Goal: Task Accomplishment & Management: Complete application form

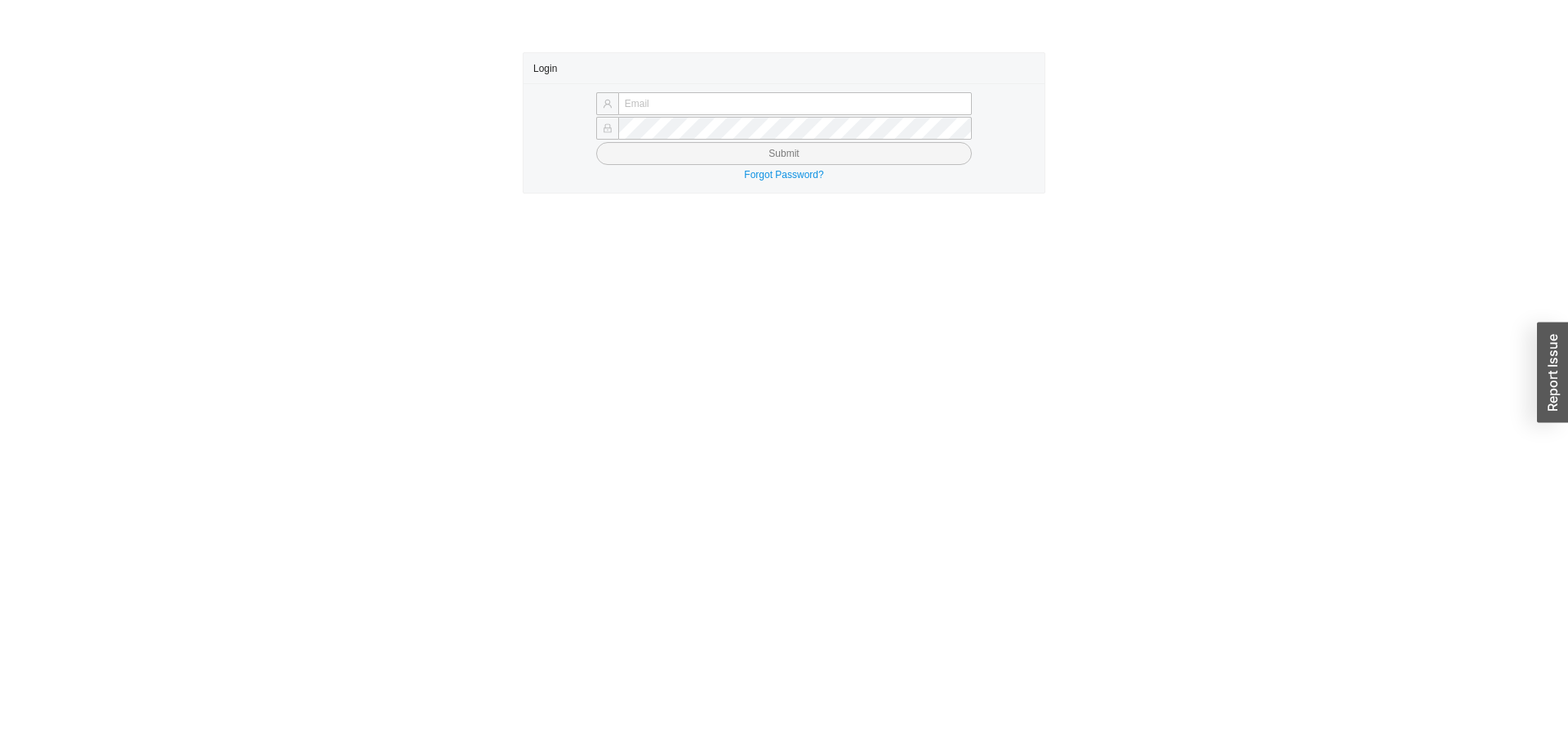
type input "yossi@asbathnj.com"
click at [702, 167] on div "Forgot Password?" at bounding box center [784, 174] width 501 height 17
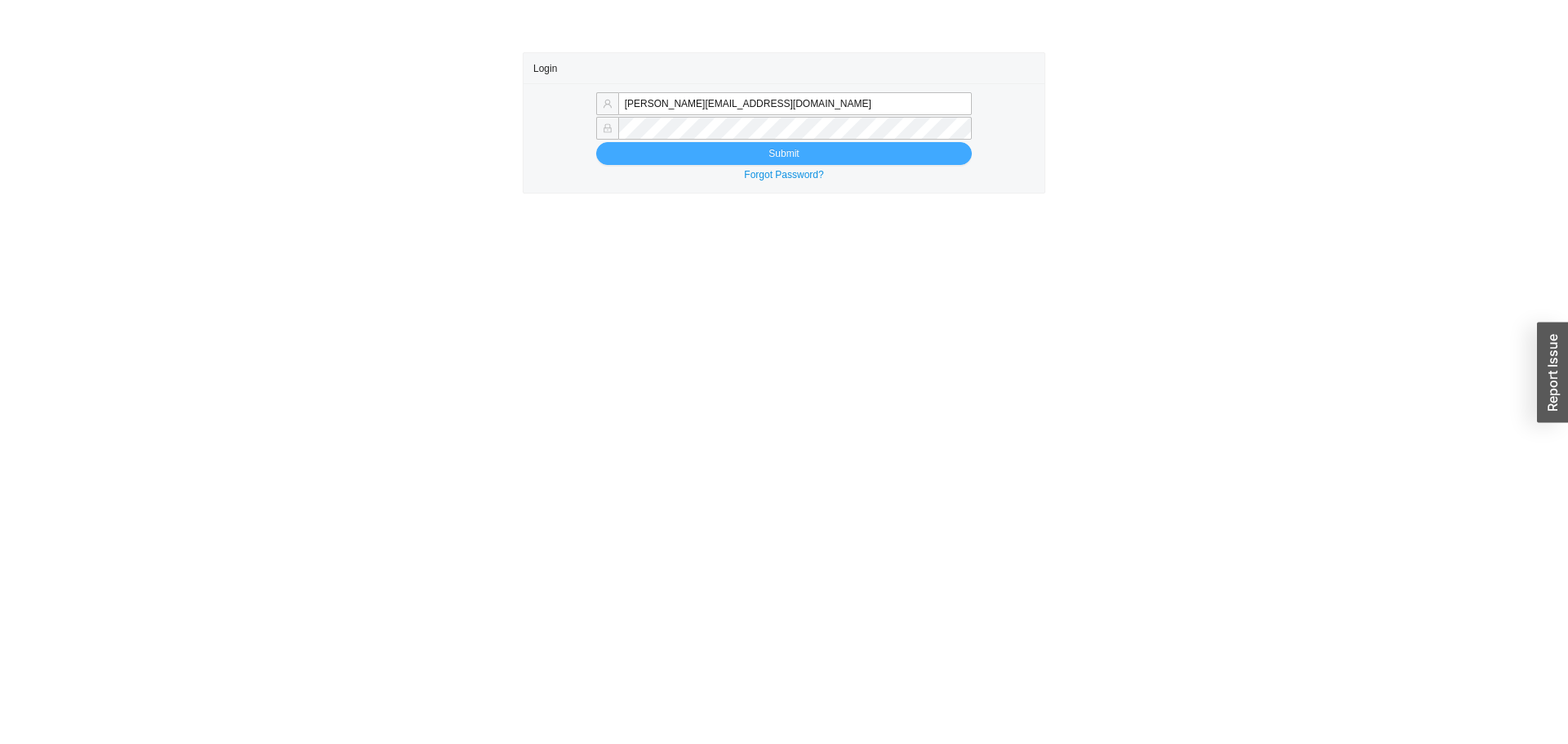
click at [696, 151] on button "Submit" at bounding box center [784, 153] width 376 height 23
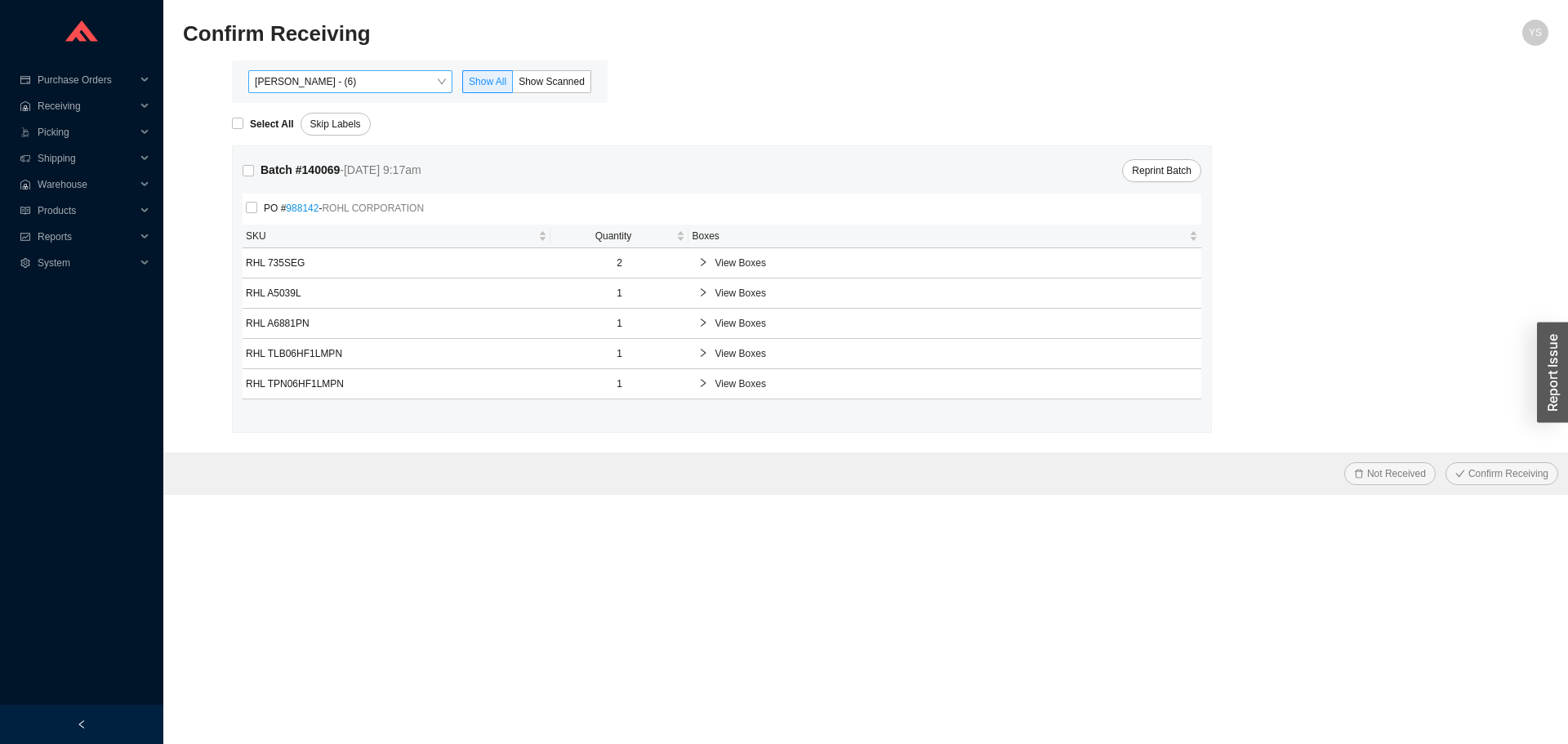
click at [399, 84] on span "[PERSON_NAME] - (6)" at bounding box center [350, 81] width 191 height 22
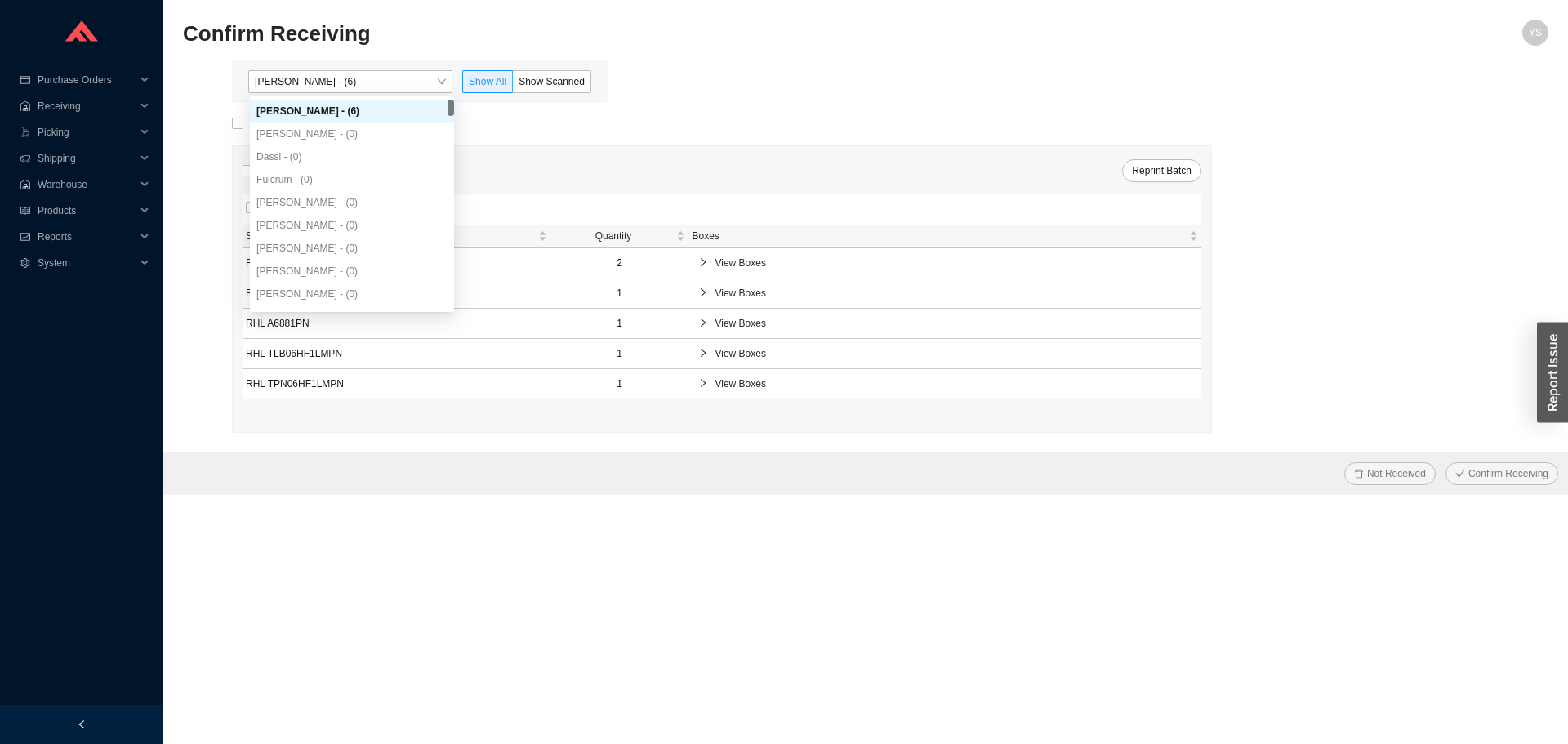
click at [536, 70] on div "Yossi Siff - (6) Show All Show Scanned" at bounding box center [420, 81] width 376 height 42
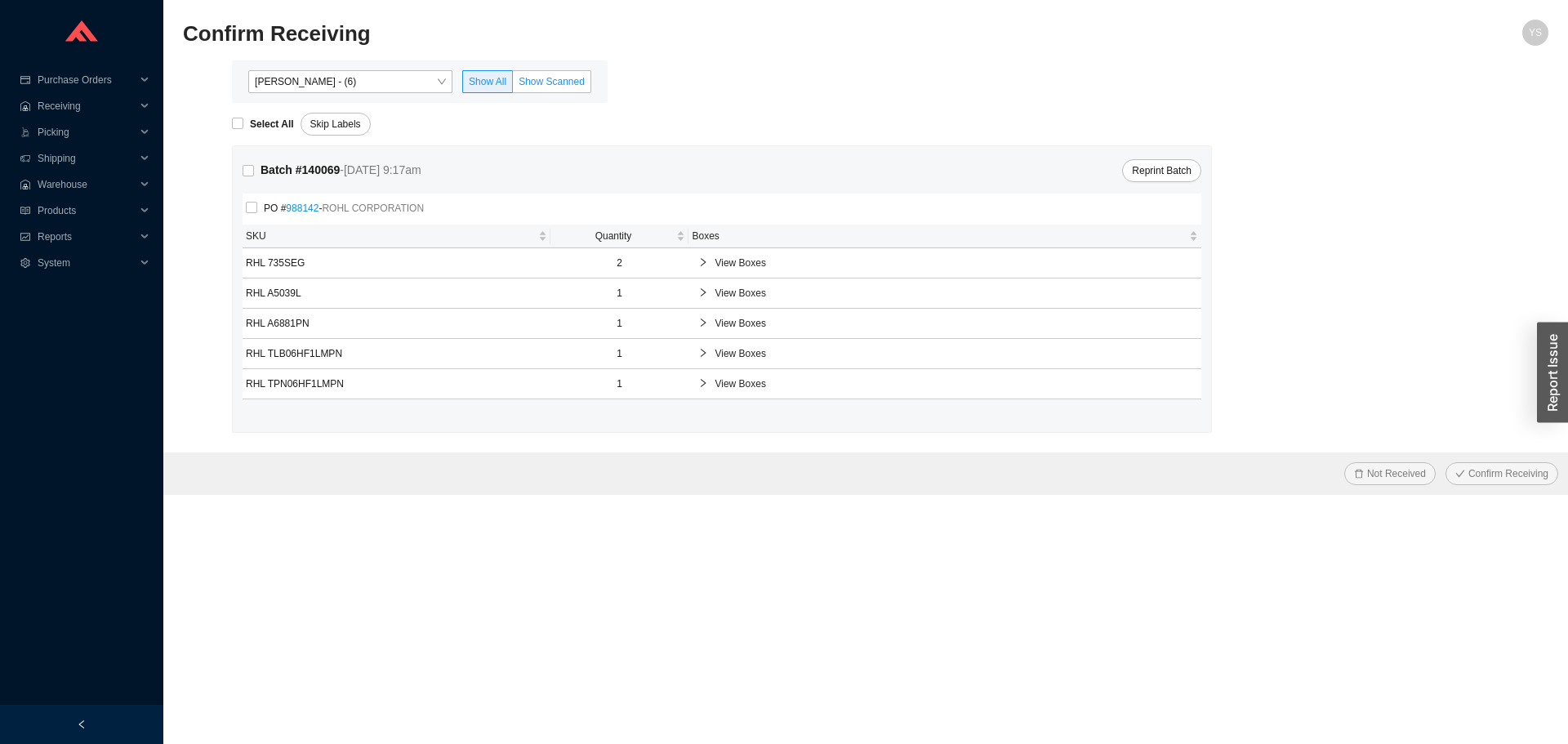
click at [534, 77] on span "Show Scanned" at bounding box center [551, 81] width 66 height 12
click at [513, 85] on input "Show Scanned" at bounding box center [513, 85] width 0 height 0
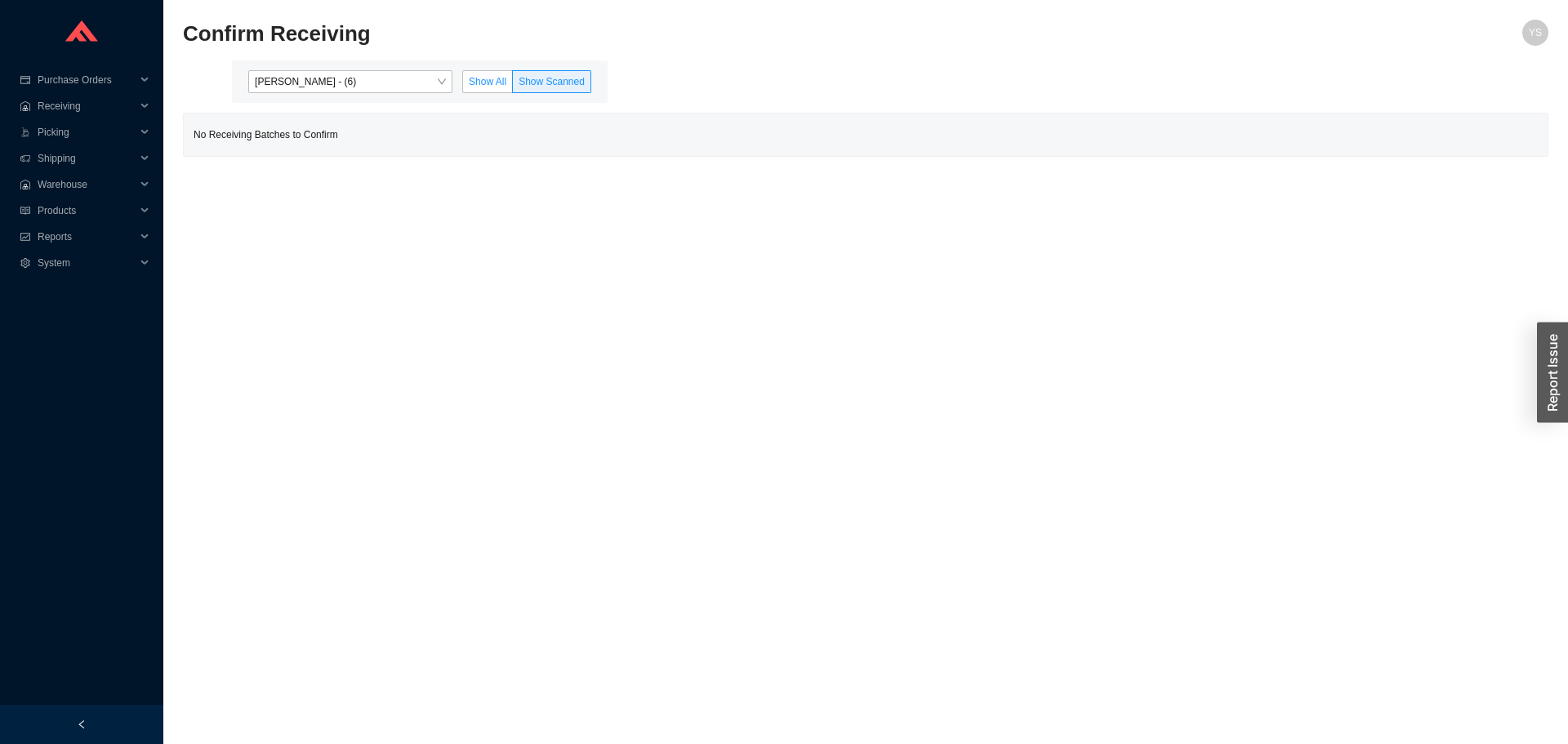
click at [485, 79] on span "Show All" at bounding box center [487, 81] width 37 height 12
click at [463, 85] on input "Show All" at bounding box center [463, 85] width 0 height 0
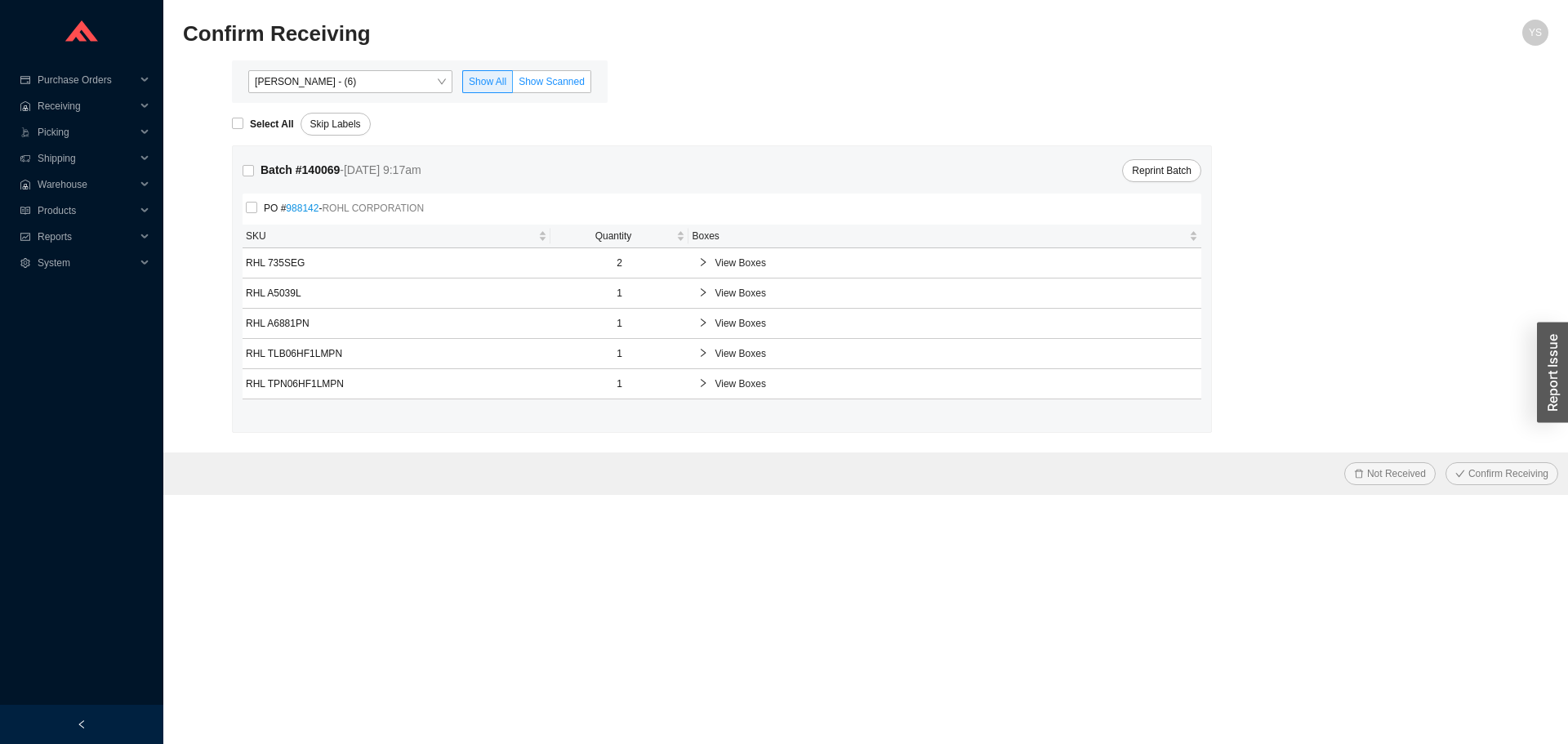
click at [540, 80] on span "Show Scanned" at bounding box center [551, 81] width 66 height 12
click at [513, 85] on input "Show Scanned" at bounding box center [513, 85] width 0 height 0
click at [388, 86] on span "Yossi Siff - (6)" at bounding box center [350, 81] width 191 height 22
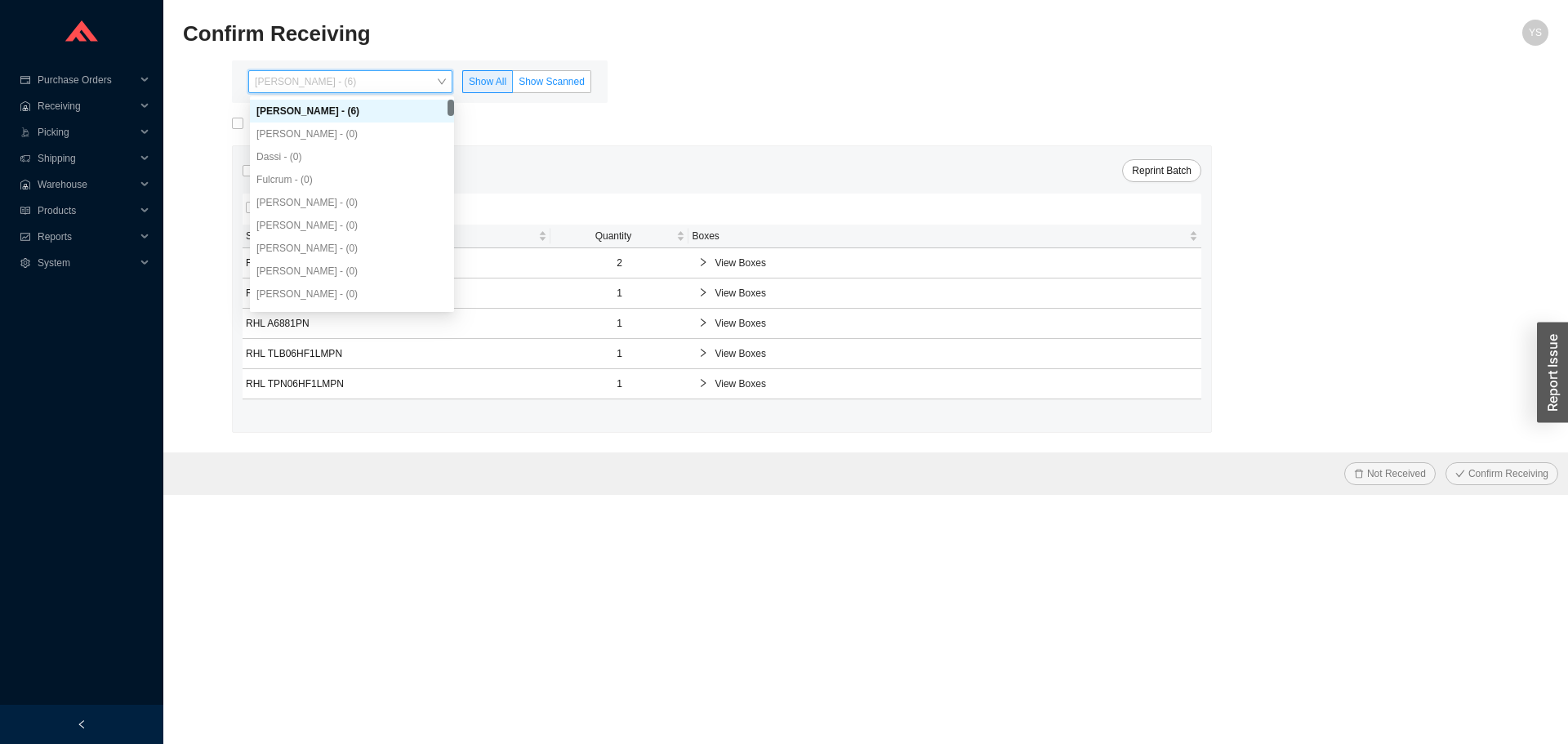
click at [547, 84] on span "Show Scanned" at bounding box center [551, 81] width 66 height 12
click at [513, 85] on input "Show Scanned" at bounding box center [513, 85] width 0 height 0
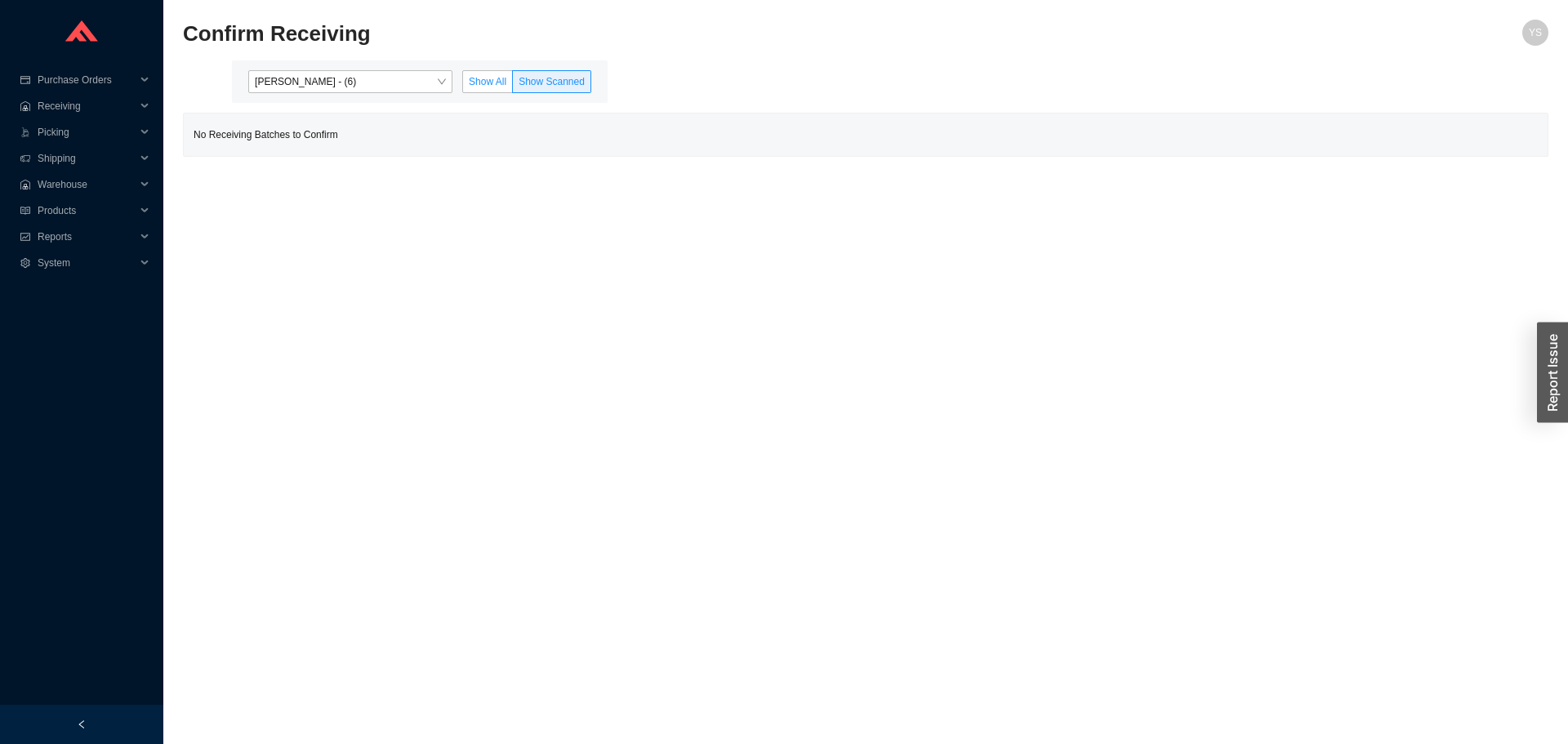
click at [483, 79] on span "Show All" at bounding box center [487, 81] width 37 height 12
click at [463, 85] on input "Show All" at bounding box center [463, 85] width 0 height 0
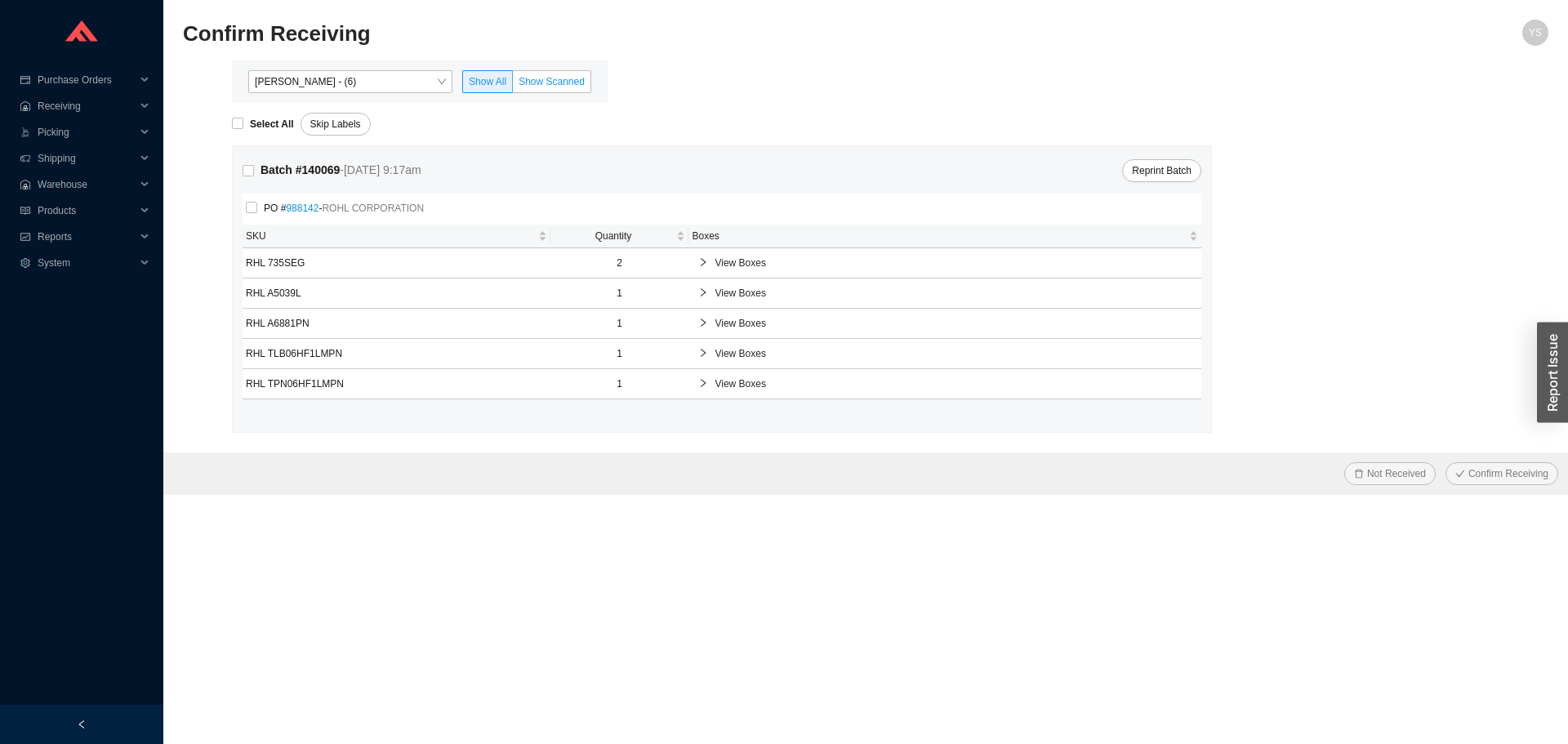
click at [580, 86] on span "Show Scanned" at bounding box center [551, 81] width 66 height 12
click at [513, 85] on input "Show Scanned" at bounding box center [513, 85] width 0 height 0
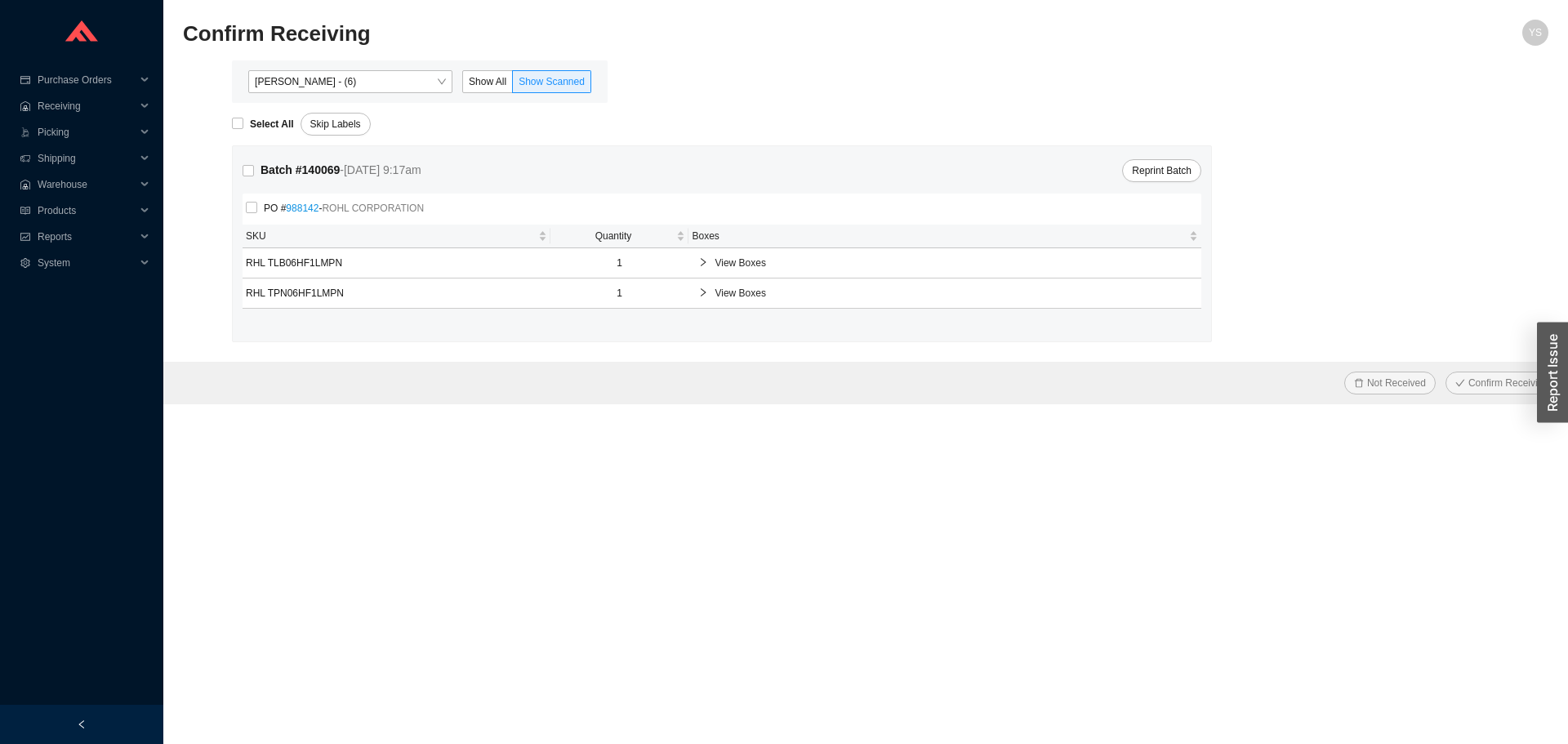
click at [246, 115] on div "Select All" at bounding box center [267, 124] width 69 height 23
click at [256, 124] on strong "Select All" at bounding box center [272, 124] width 44 height 12
click at [243, 124] on input "Select All" at bounding box center [238, 124] width 12 height 12
checkbox input "true"
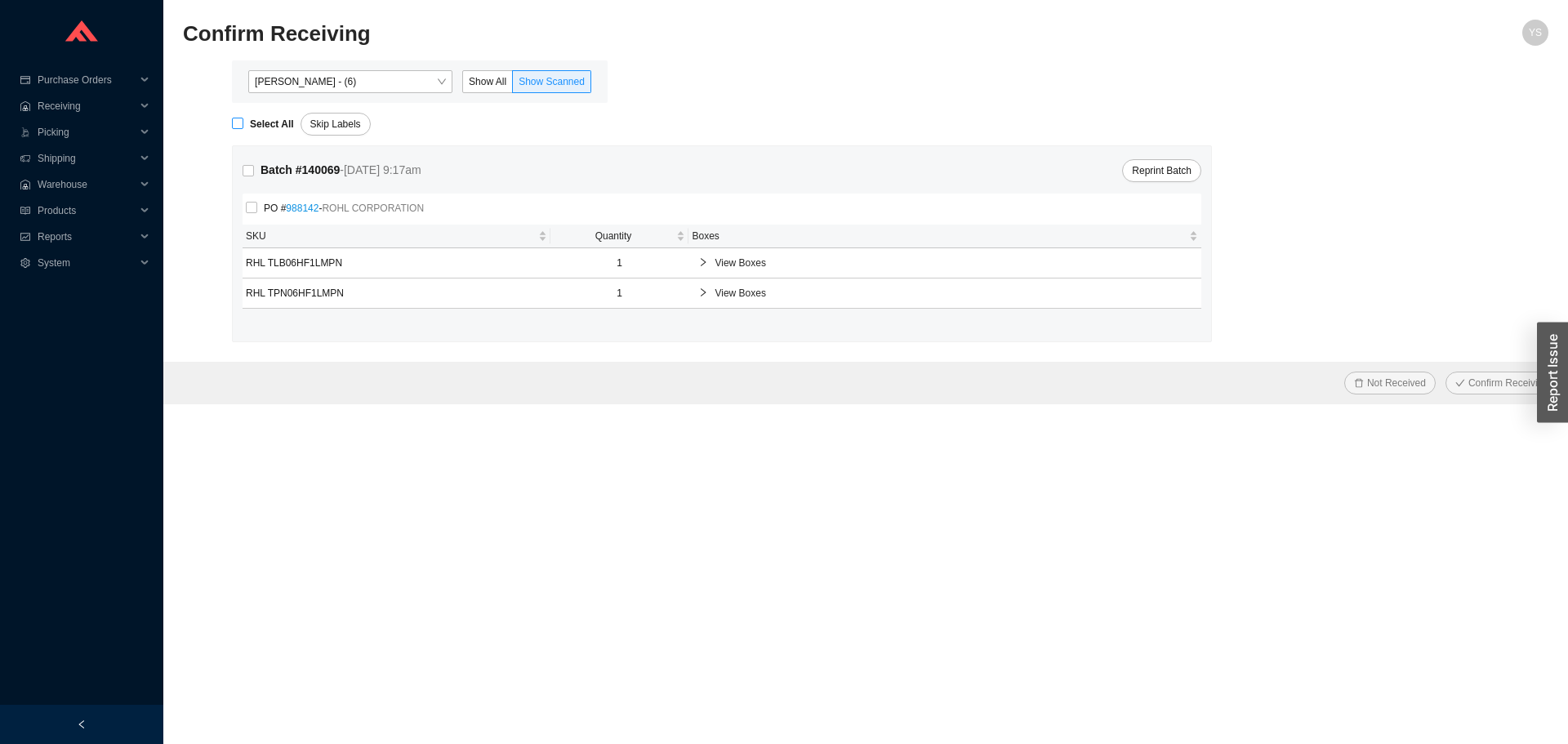
checkbox input "true"
click at [1489, 392] on button "Confirm Receiving" at bounding box center [1501, 382] width 113 height 23
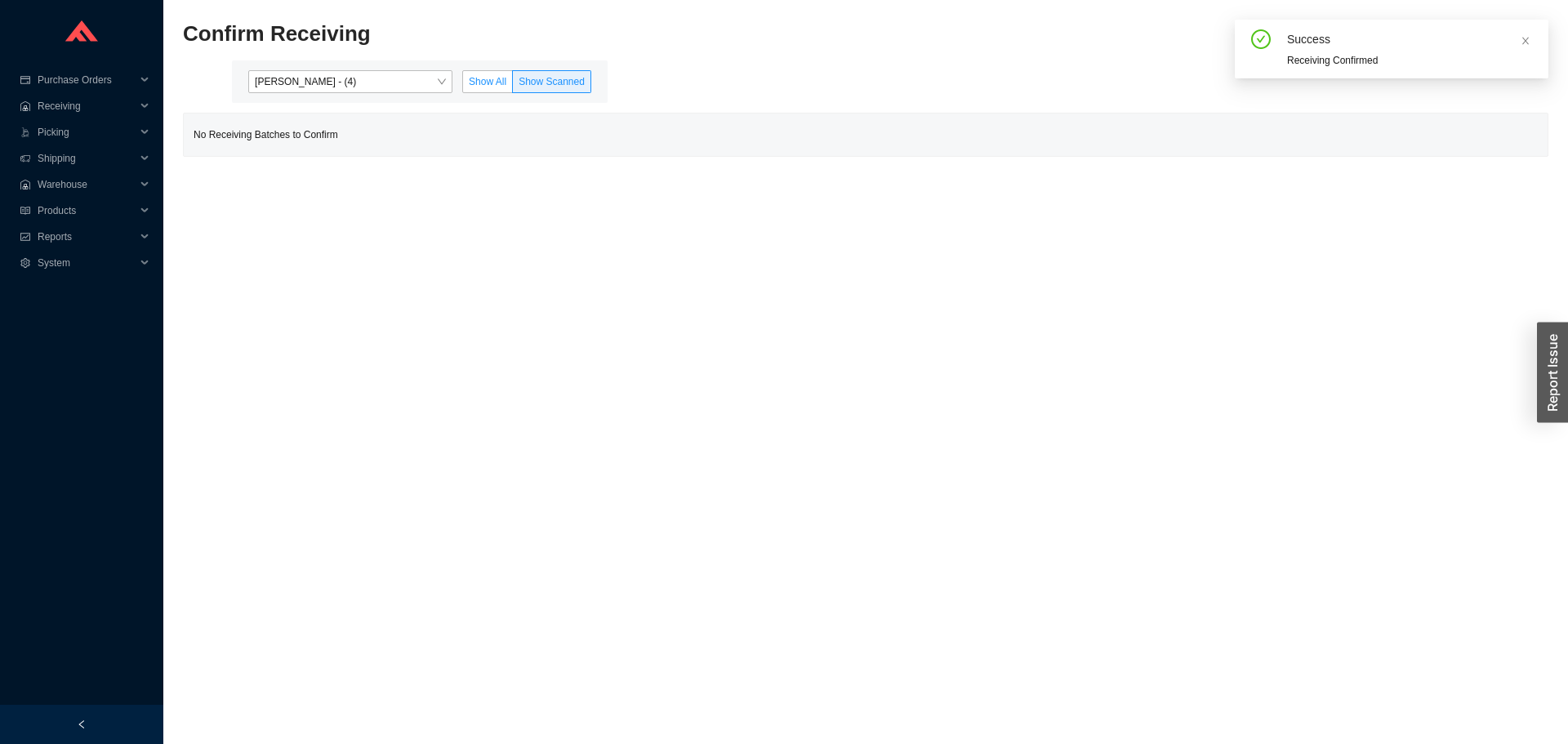
click at [485, 87] on span "Show All" at bounding box center [487, 81] width 37 height 12
click at [463, 85] on input "Show All" at bounding box center [463, 85] width 0 height 0
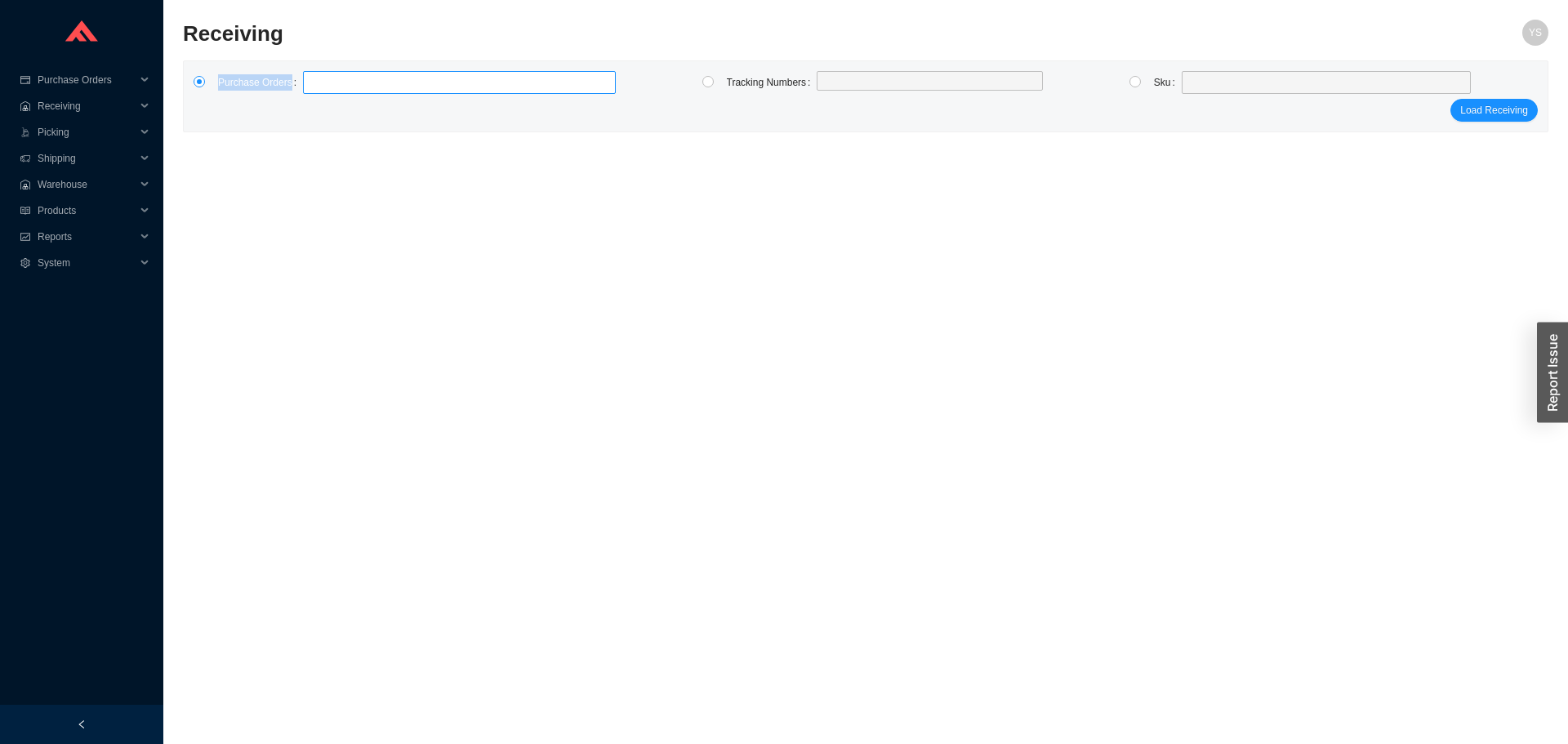
drag, startPoint x: 325, startPoint y: 71, endPoint x: 327, endPoint y: 87, distance: 16.1
click at [325, 81] on div "Purchase Orders Tracking Numbers Sku Load Receiving" at bounding box center [865, 96] width 1364 height 71
click at [327, 91] on label at bounding box center [459, 81] width 313 height 23
click at [317, 91] on input at bounding box center [311, 82] width 12 height 18
type input "988142"
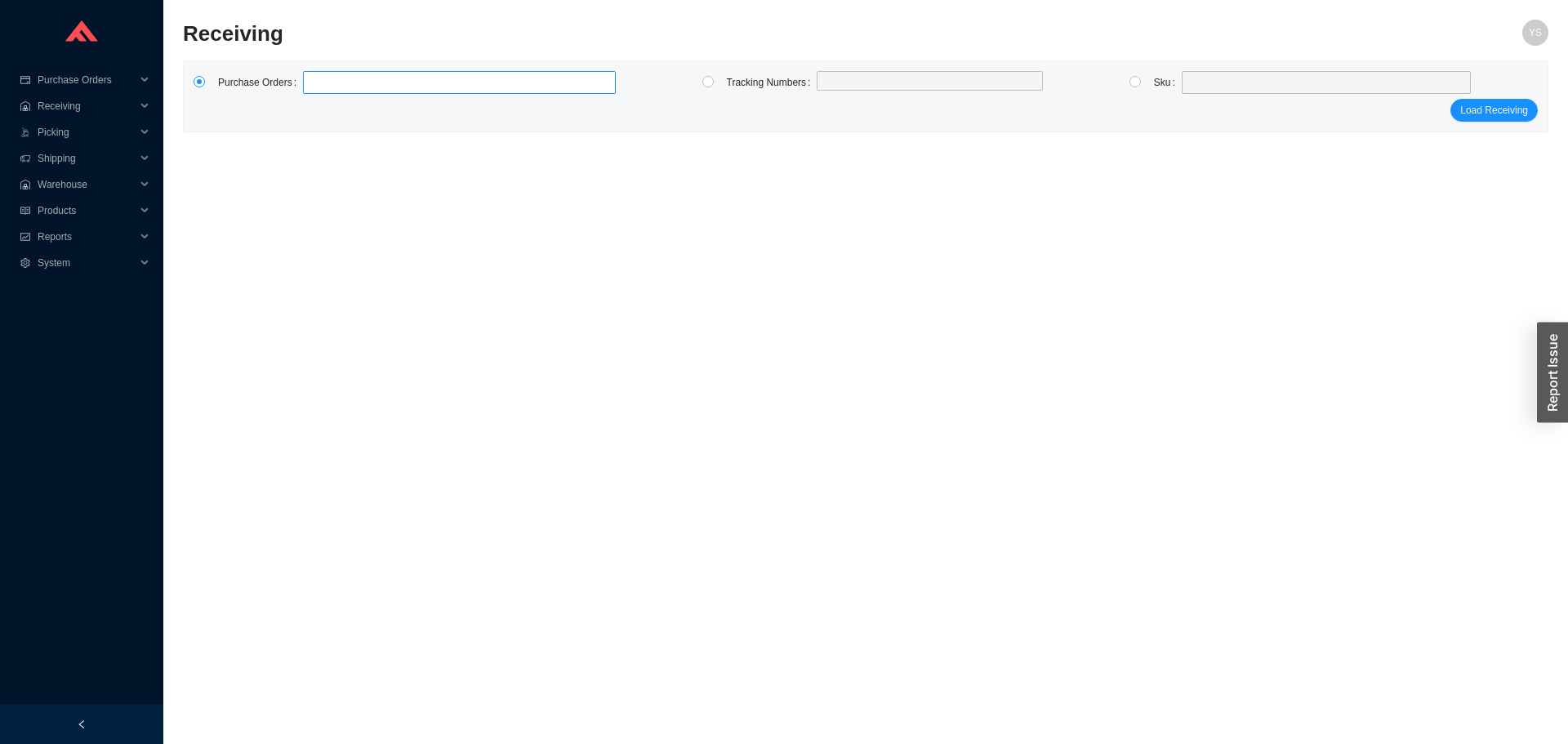
click button "Load Receiving" at bounding box center [1493, 110] width 87 height 23
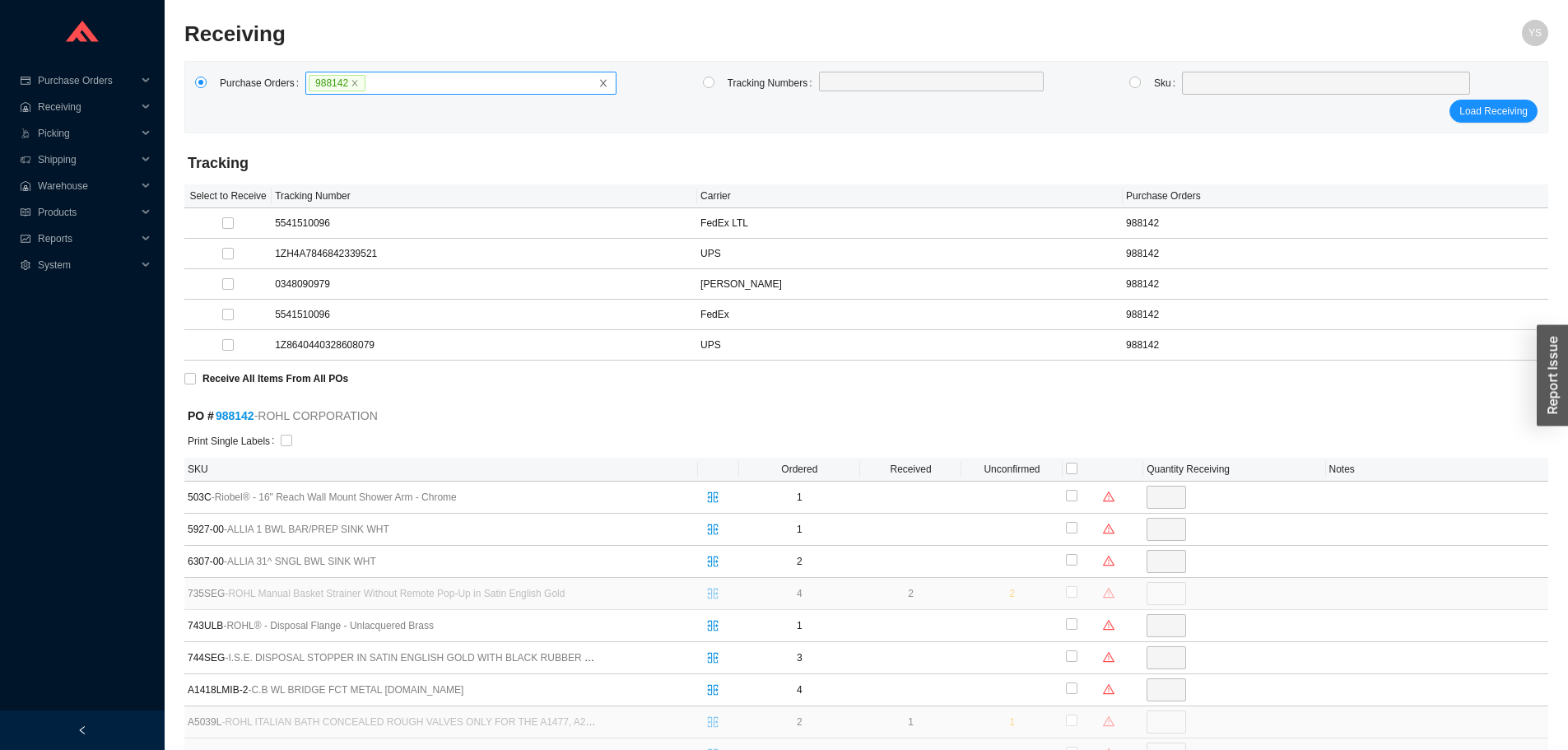
click button "Load Receiving" at bounding box center [1493, 111] width 88 height 23
click at [226, 412] on link "988142" at bounding box center [234, 415] width 39 height 13
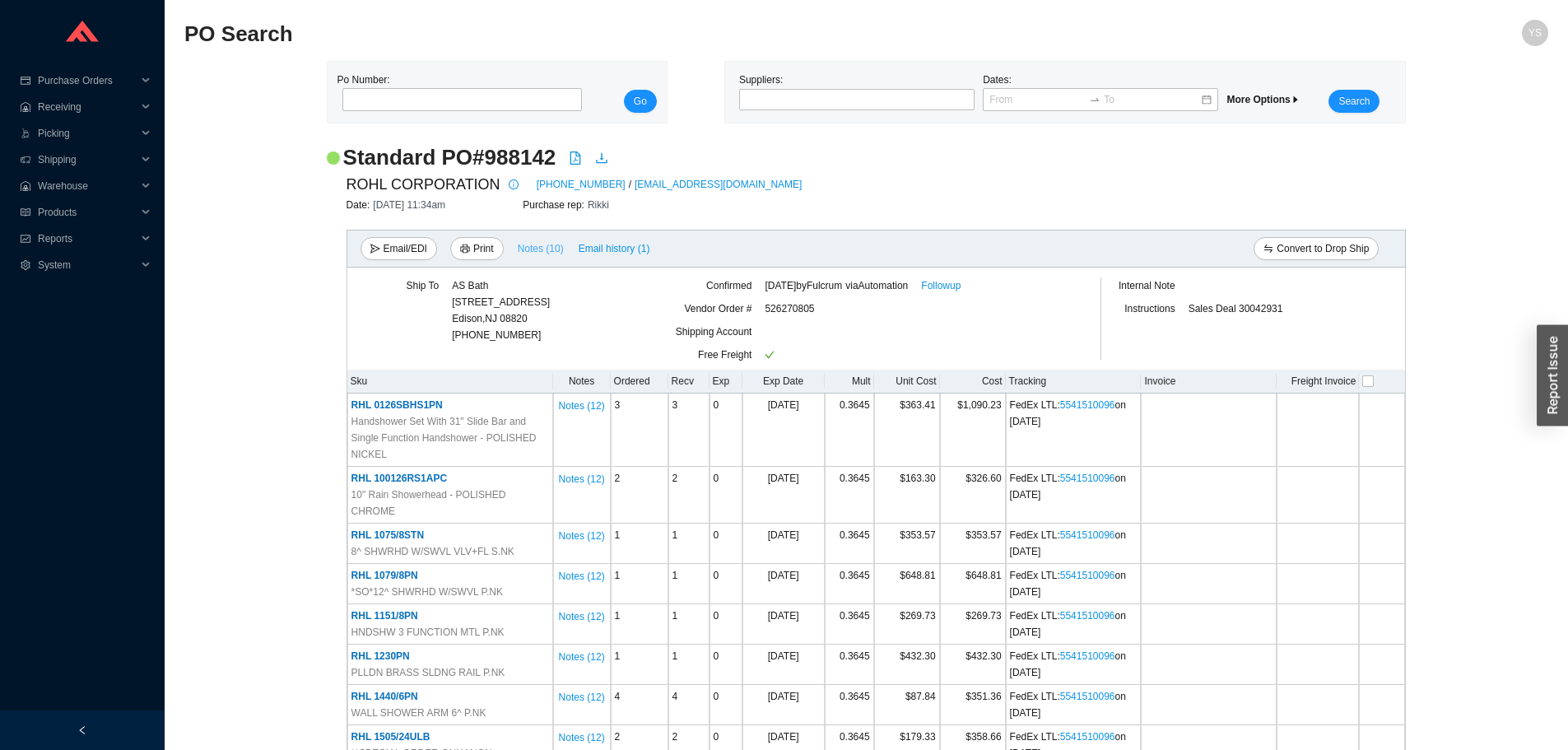
click at [537, 240] on button "Notes ( 10 )" at bounding box center [540, 245] width 47 height 12
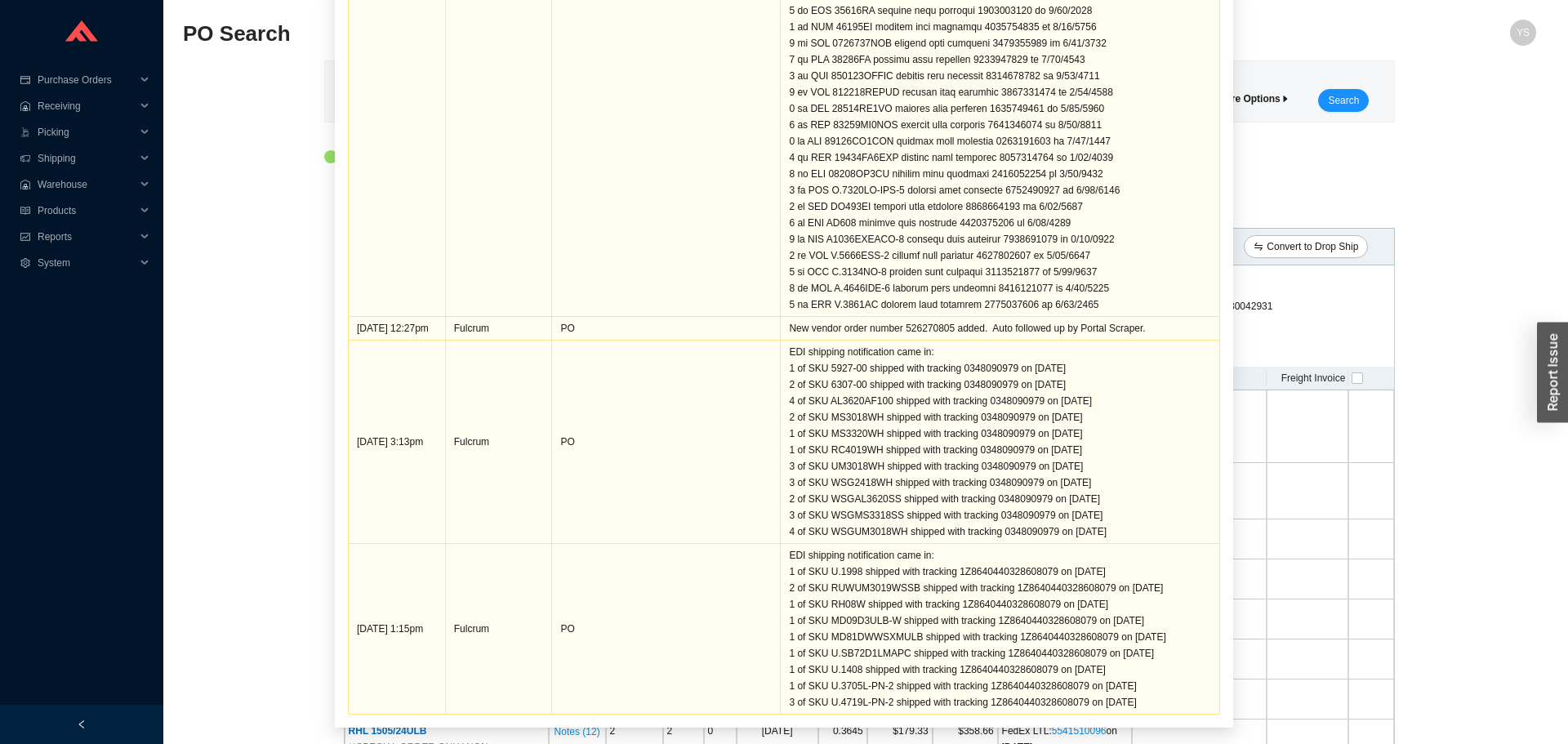
scroll to position [101, 0]
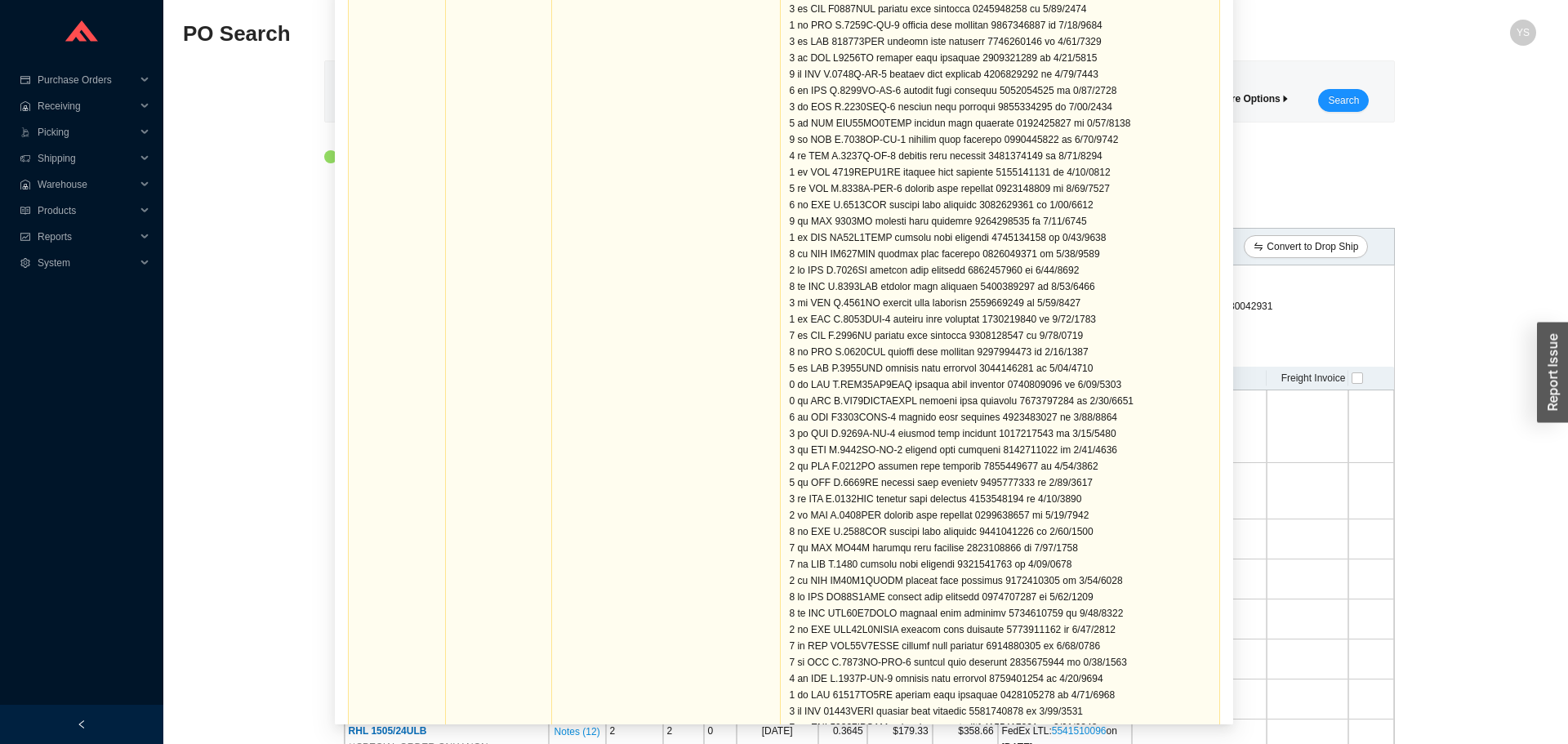
scroll to position [2785, 0]
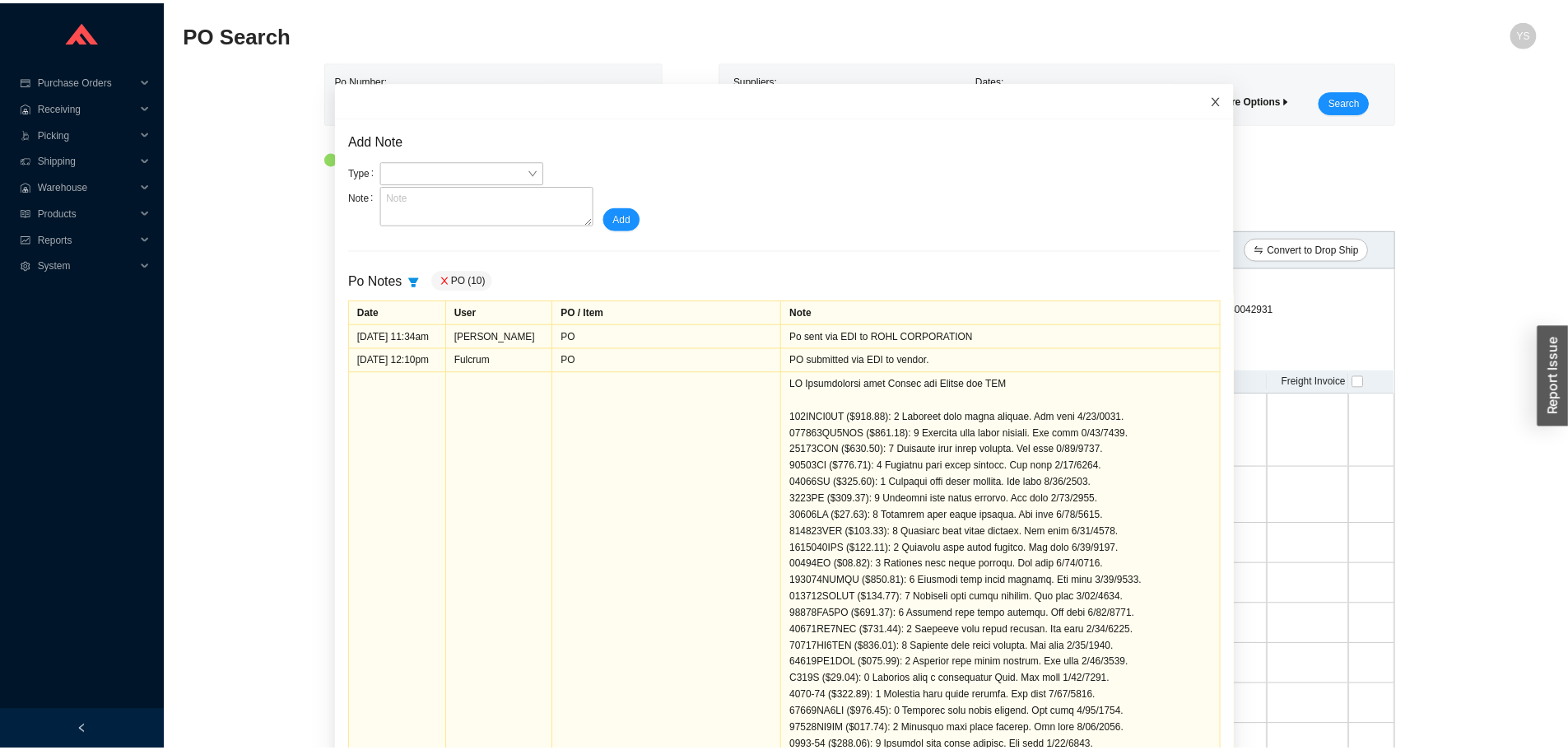
scroll to position [0, 0]
click at [1206, 99] on span "Close" at bounding box center [1224, 100] width 37 height 37
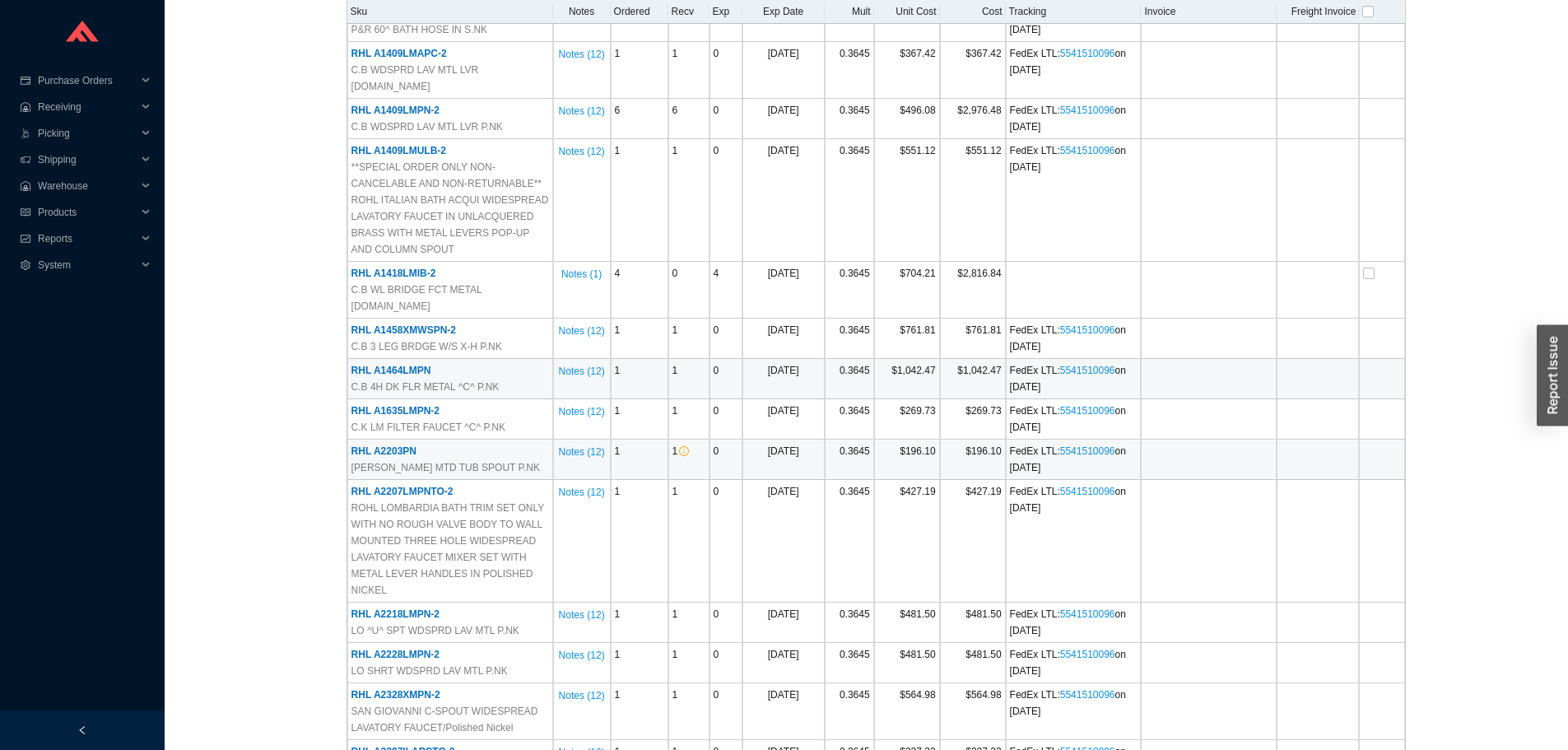
scroll to position [2057, 0]
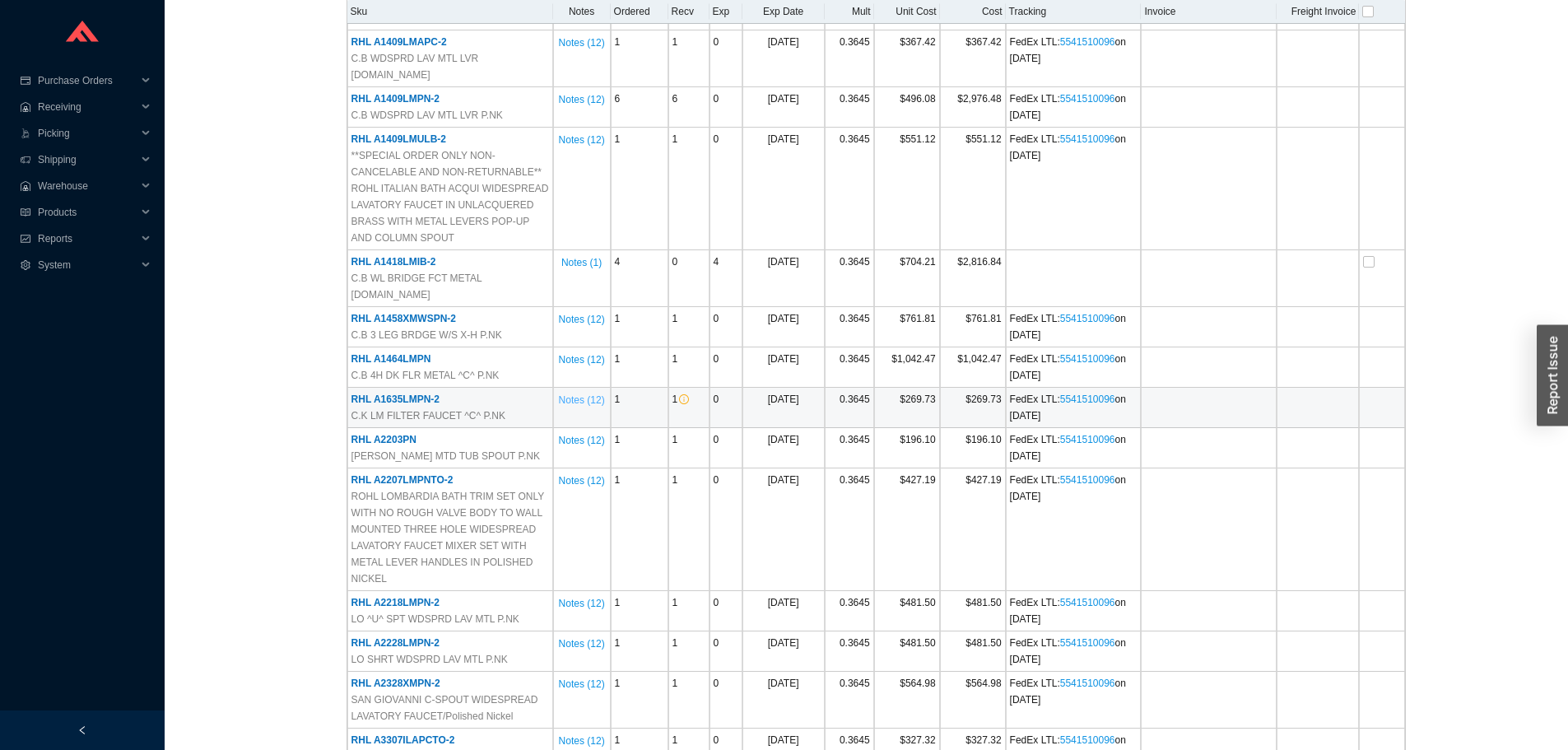
click at [579, 391] on span "Notes ( 12 )" at bounding box center [581, 399] width 46 height 17
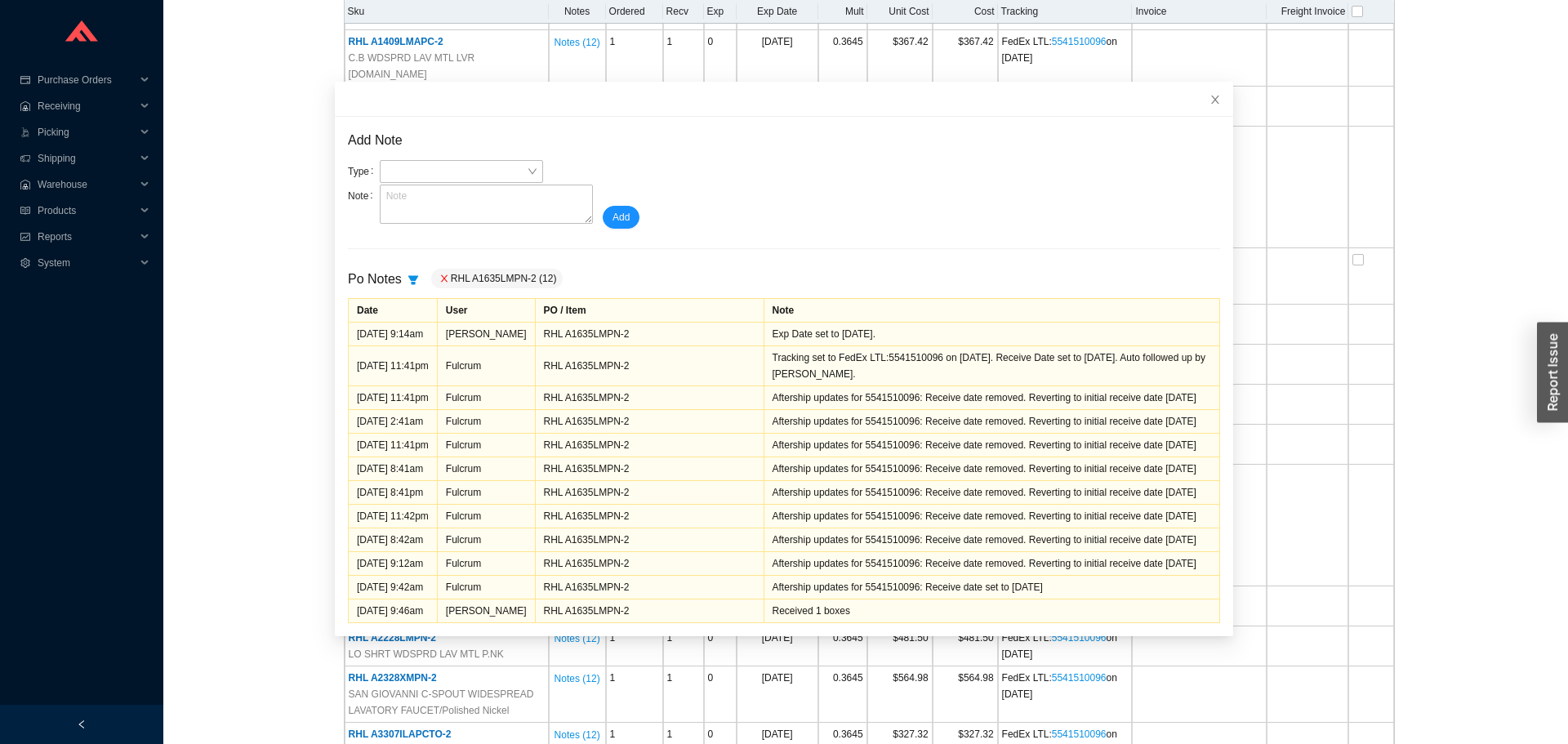
click at [1211, 101] on icon "close" at bounding box center [1215, 99] width 8 height 8
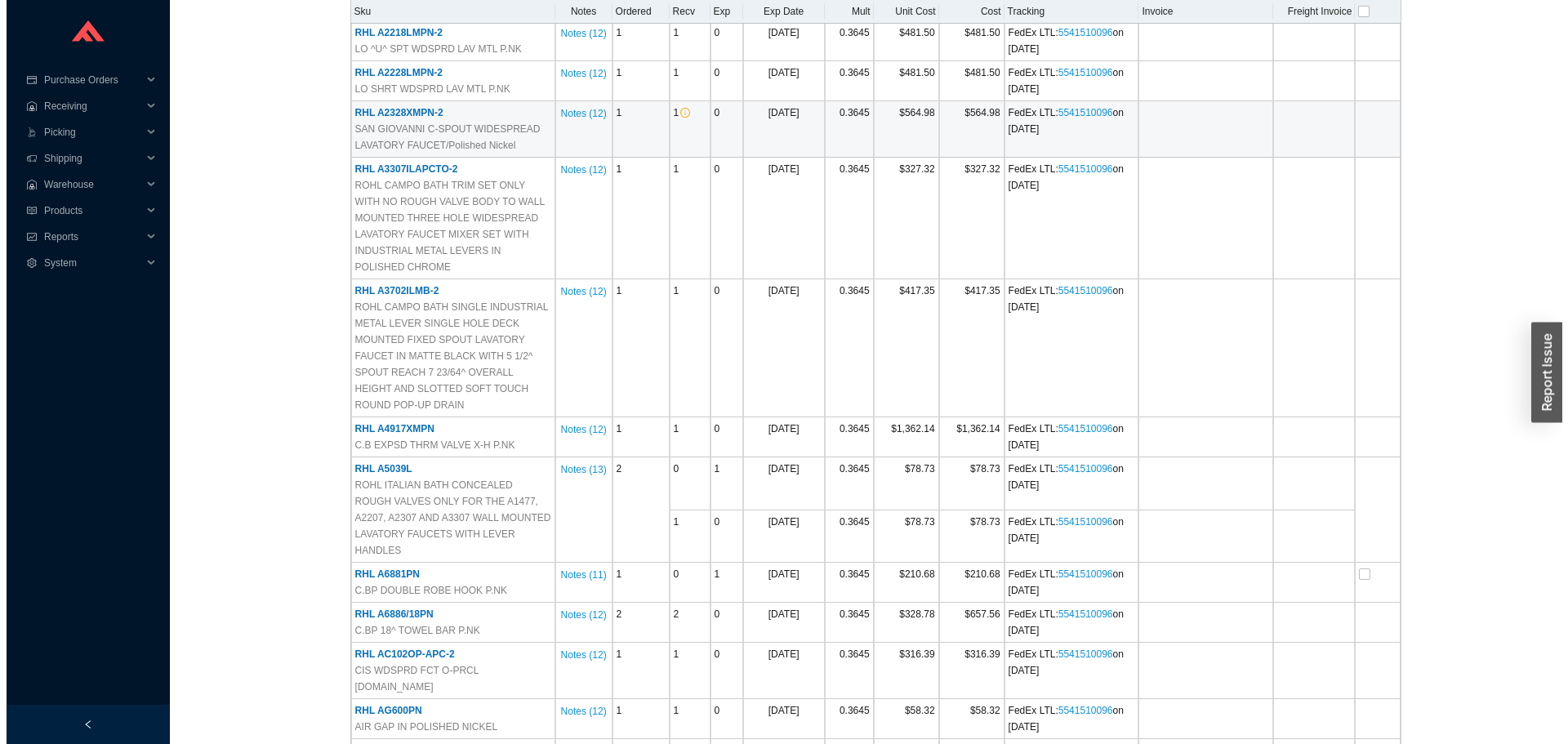
scroll to position [2612, 0]
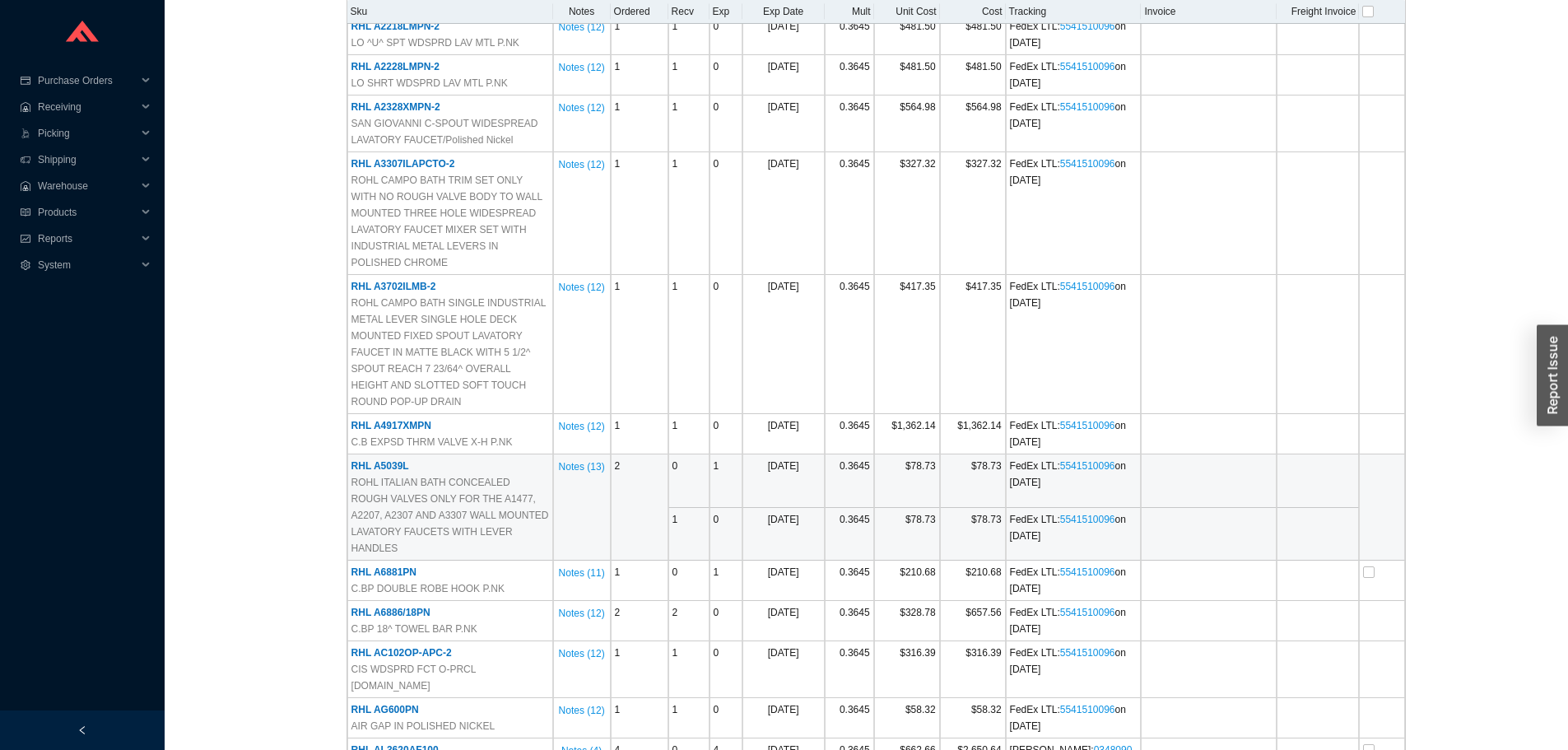
click at [371, 455] on td "RHL A5039L ROHL ITALIAN BATH CONCEALED ROUGH VALVES ONLY FOR THE A1477, A2207, …" at bounding box center [450, 507] width 206 height 106
click at [371, 460] on span "RHL A5039L" at bounding box center [380, 466] width 57 height 12
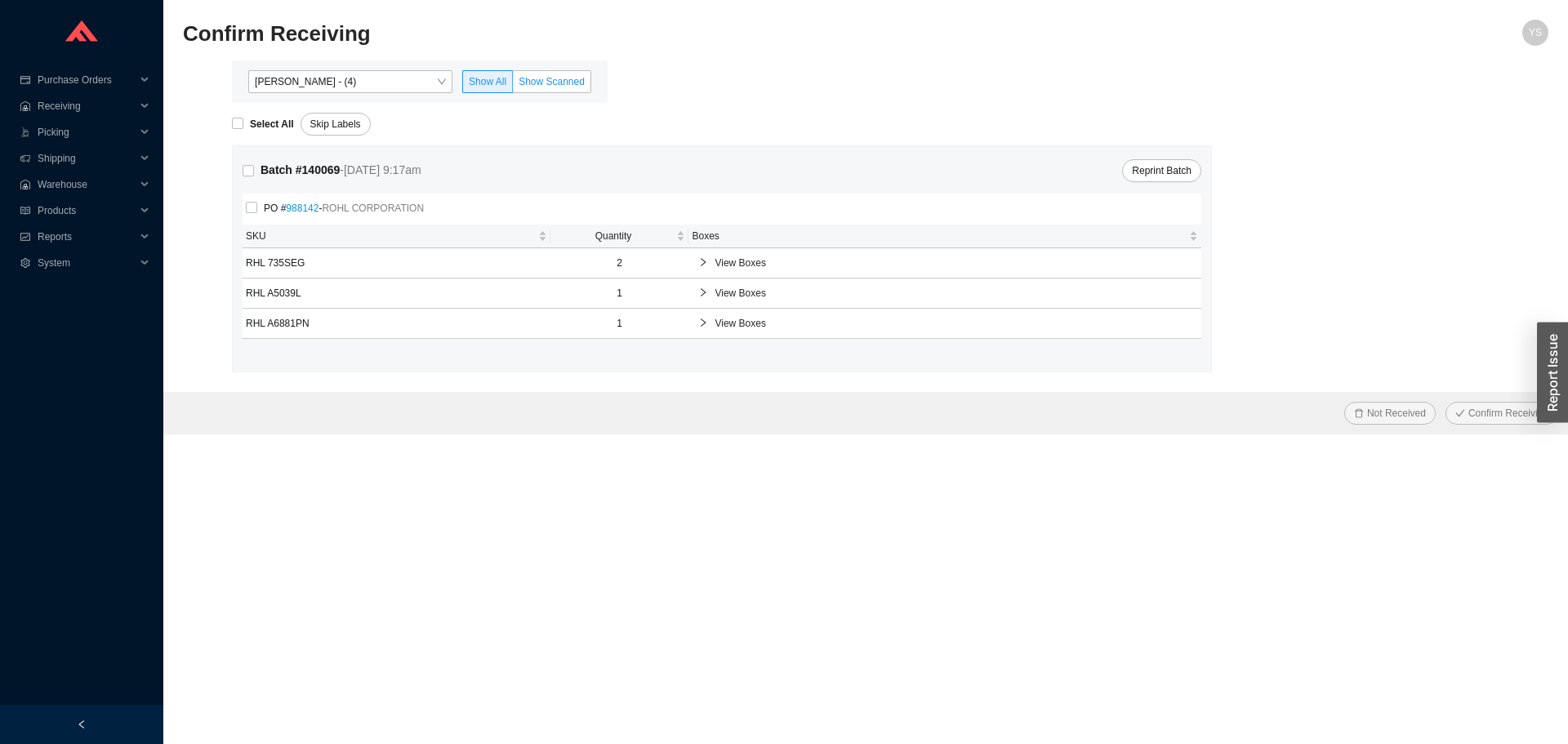
click at [540, 79] on span "Show Scanned" at bounding box center [551, 81] width 66 height 12
click at [513, 85] on input "Show Scanned" at bounding box center [513, 85] width 0 height 0
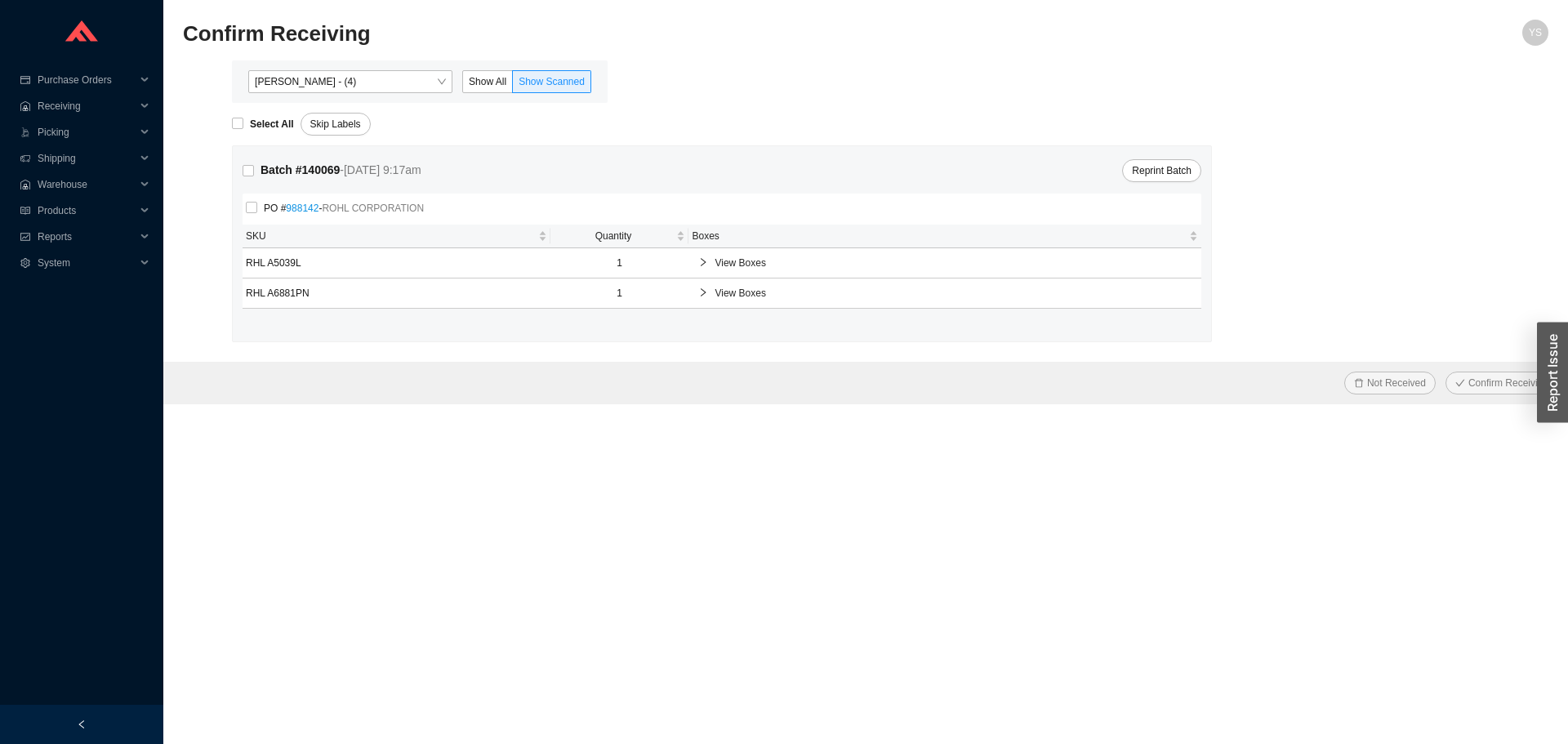
click at [230, 126] on form "Select All Skip Labels Batch # 140069 - [DATE] 9:17am Reprint Batch PO # 988142…" at bounding box center [866, 253] width 1366 height 301
click at [237, 126] on input "Select All" at bounding box center [238, 124] width 12 height 12
checkbox input "true"
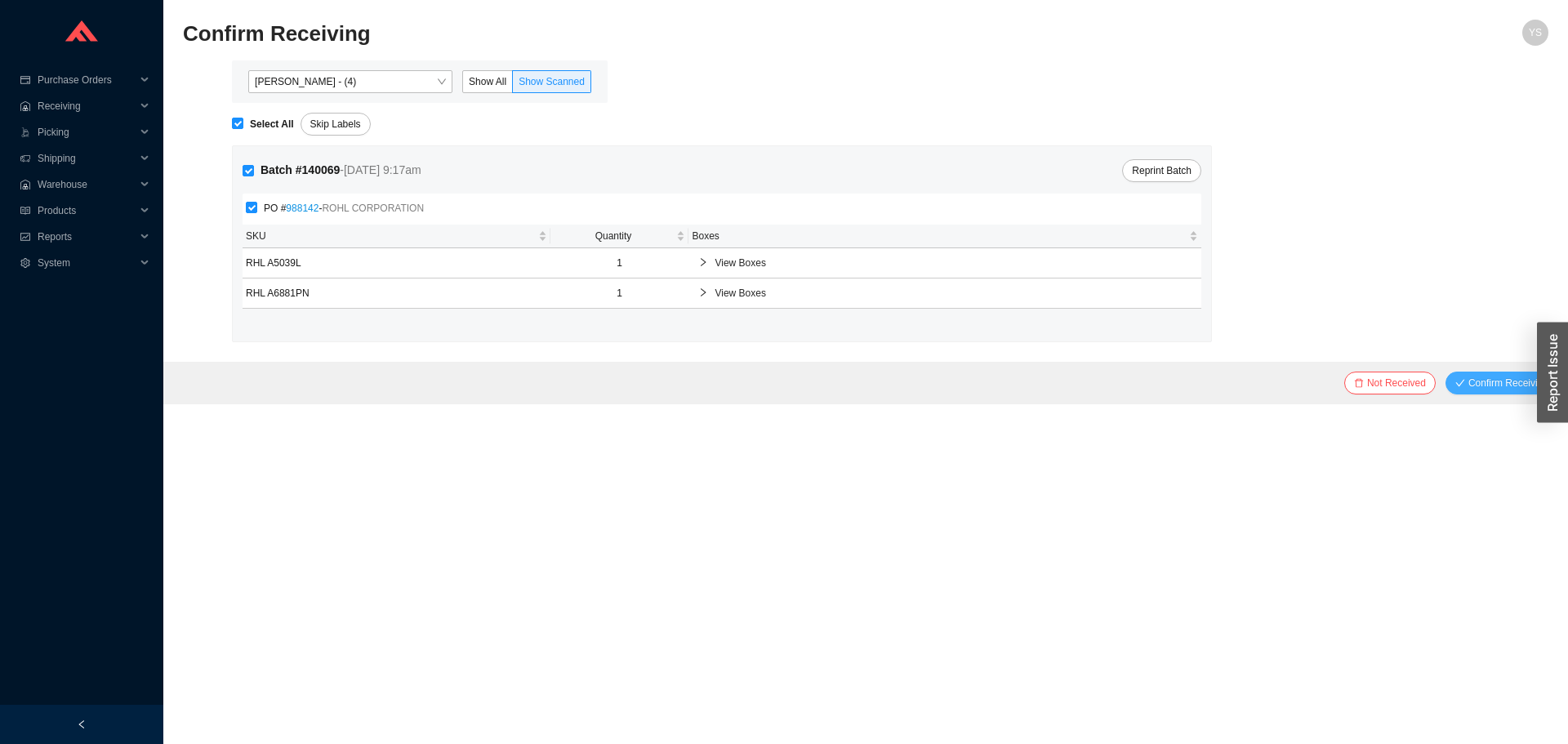
click at [1477, 376] on span "Confirm Receiving" at bounding box center [1508, 382] width 80 height 17
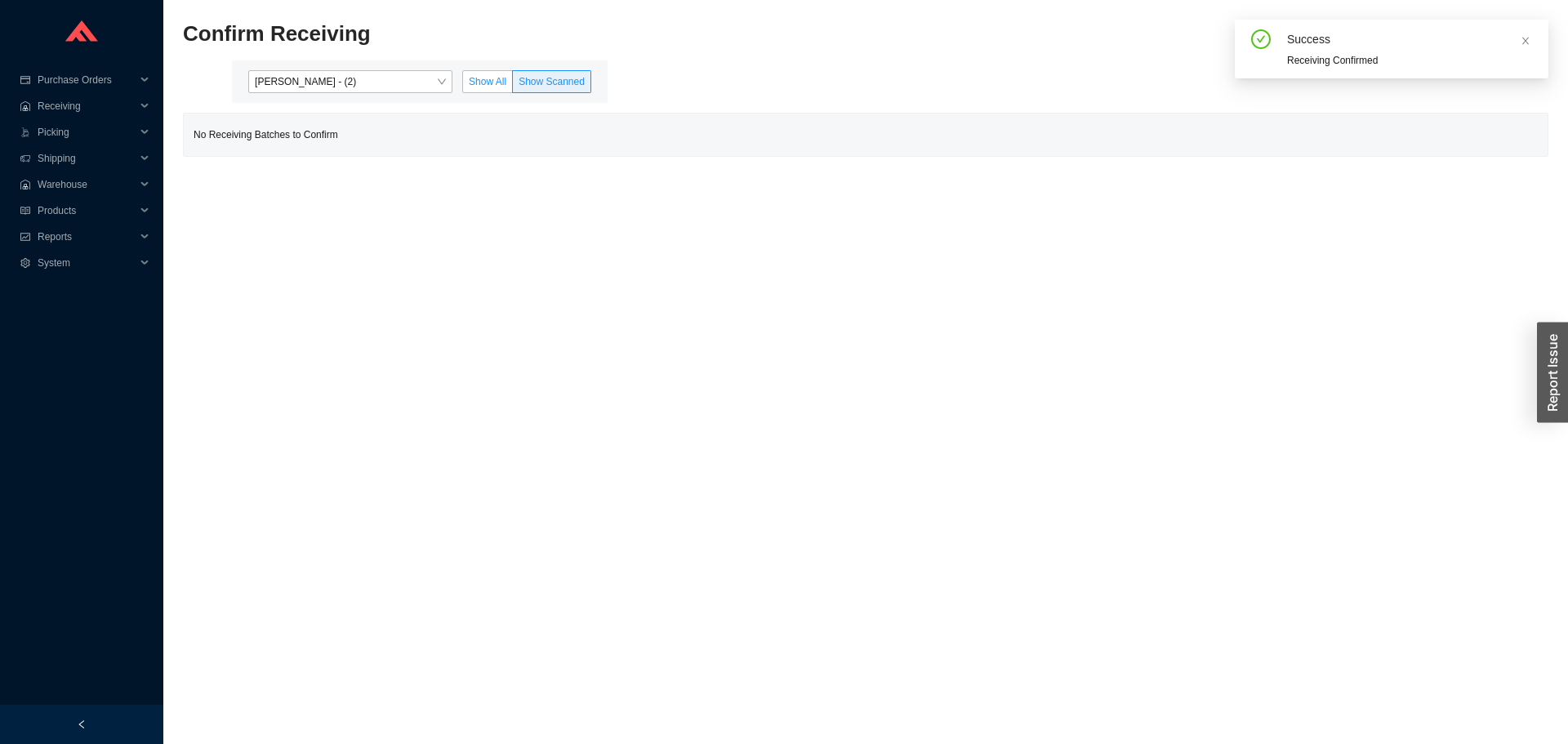
click at [486, 81] on span "Show All" at bounding box center [487, 81] width 37 height 12
click at [463, 85] on input "Show All" at bounding box center [463, 85] width 0 height 0
